Goal: Task Accomplishment & Management: Use online tool/utility

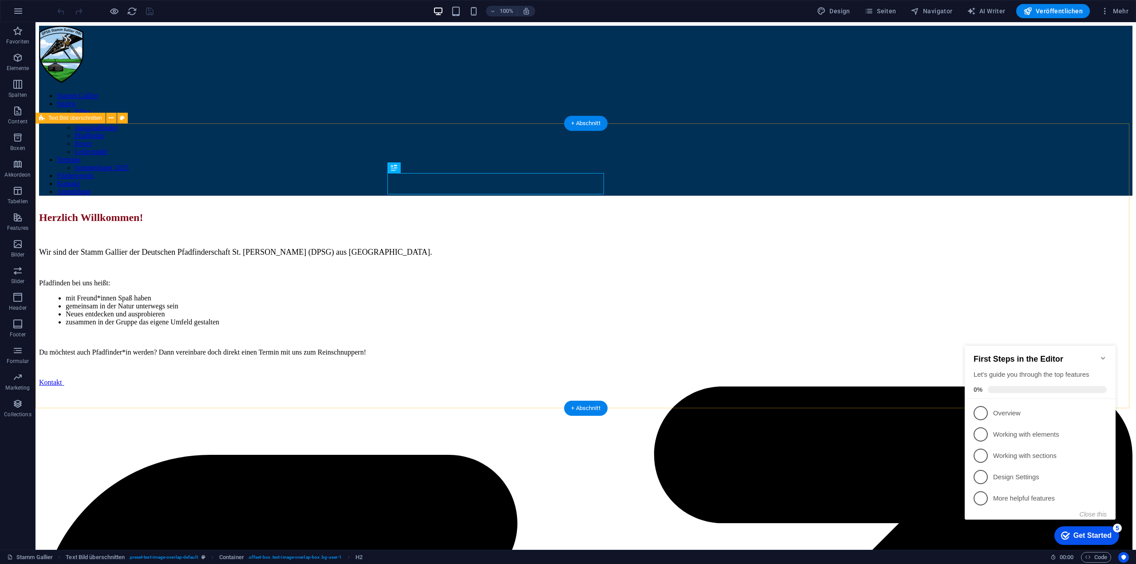
click at [1102, 355] on icon "Minimize checklist" at bounding box center [1103, 358] width 7 height 7
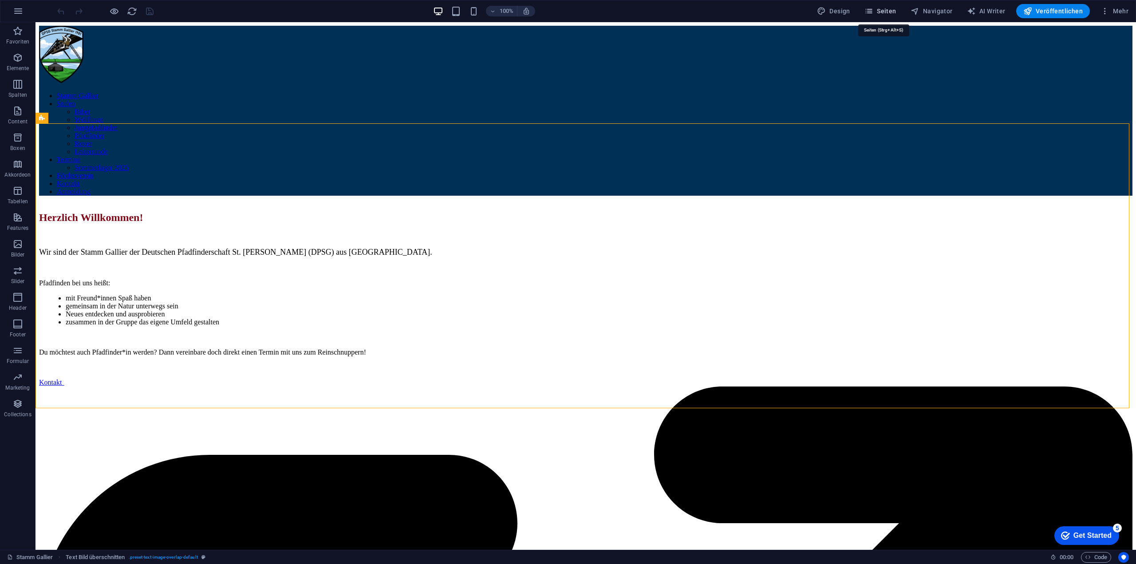
click at [887, 7] on span "Seiten" at bounding box center [881, 11] width 32 height 9
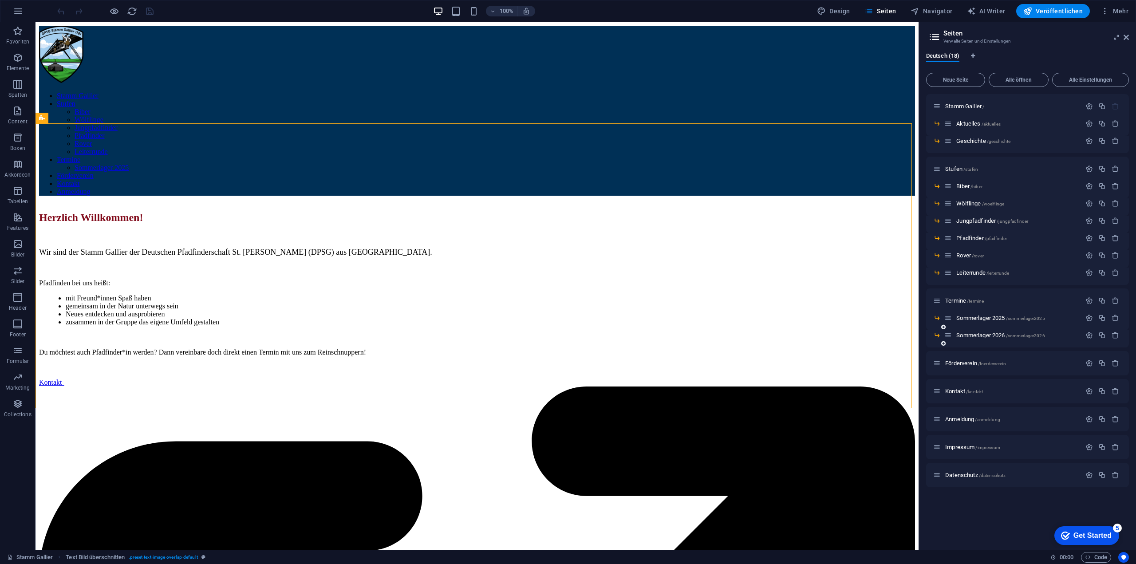
click at [988, 331] on div "Sommerlager 2026 /sommerlager2026" at bounding box center [1013, 335] width 137 height 10
click at [988, 334] on span "Sommerlager 2026 /sommerlager2026" at bounding box center [1001, 335] width 88 height 7
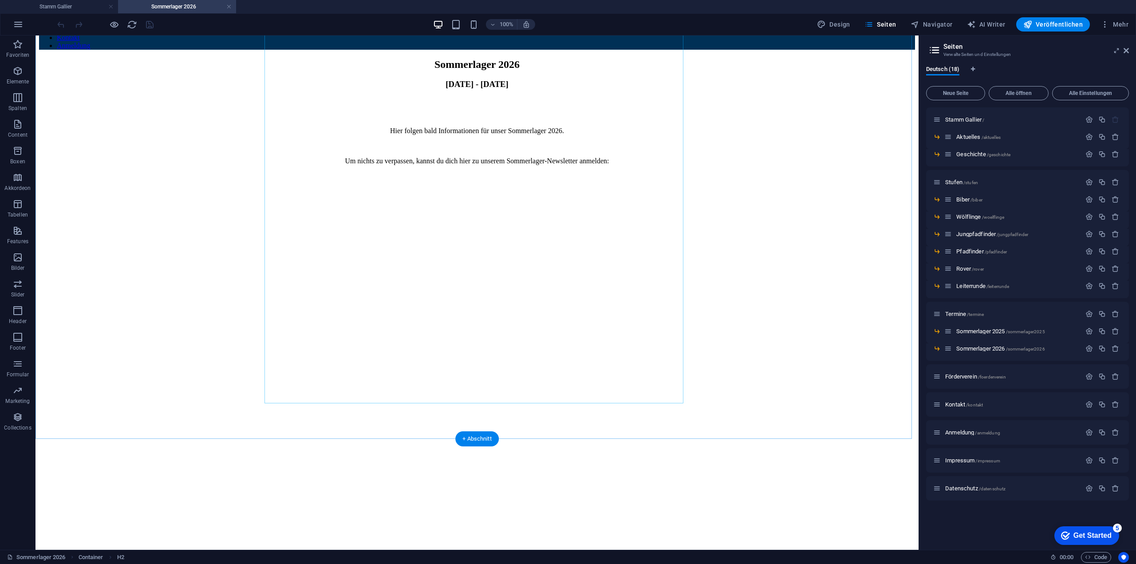
scroll to position [311, 0]
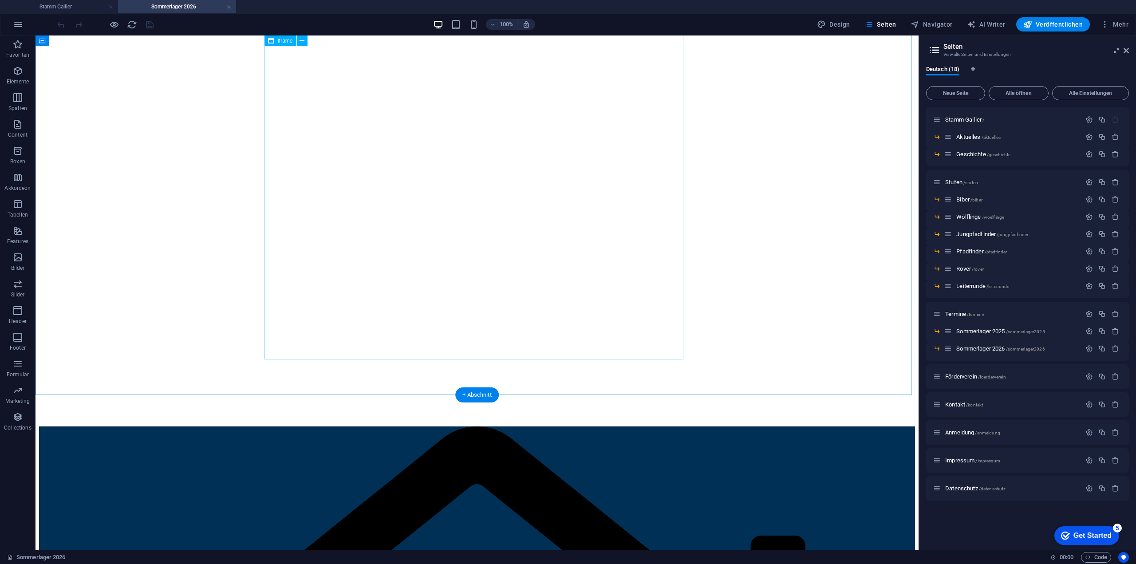
click at [538, 159] on div "</div>" at bounding box center [477, 234] width 876 height 383
select select "%"
select select "px"
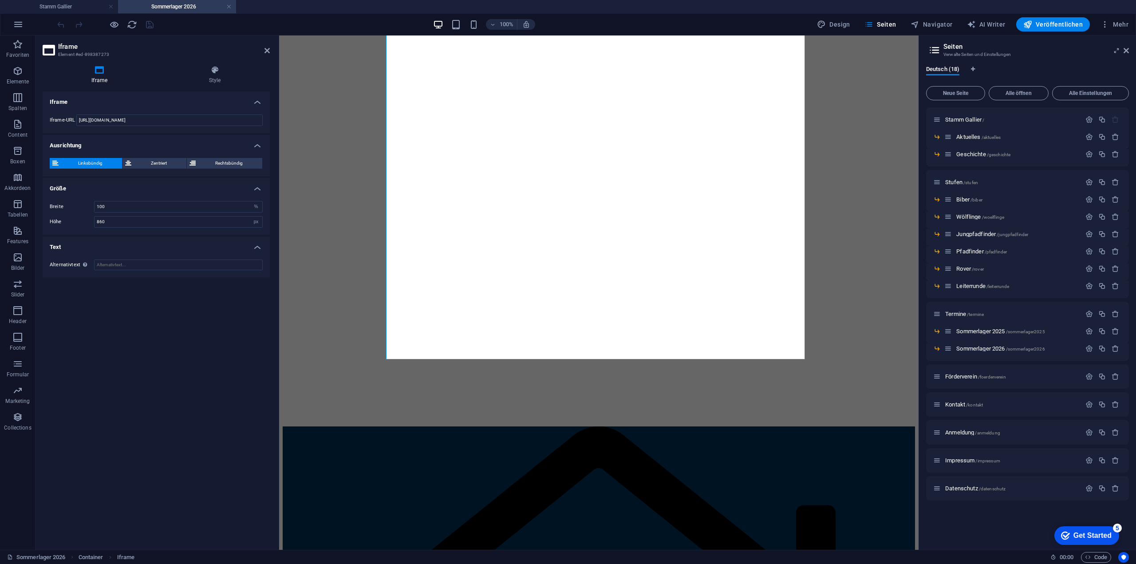
click at [217, 58] on h3 "Element #ed-898387273" at bounding box center [155, 55] width 194 height 8
